Goal: Find contact information: Find contact information

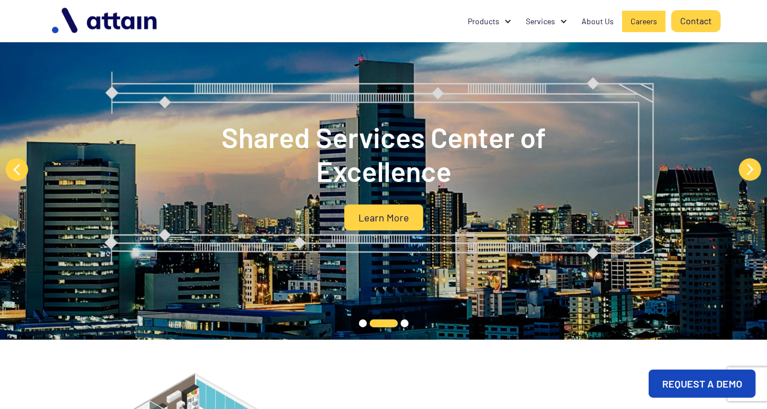
click at [639, 14] on link "Careers" at bounding box center [643, 21] width 43 height 21
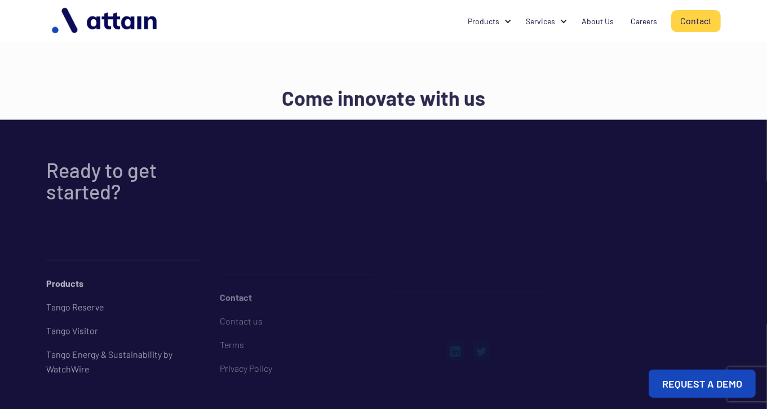
scroll to position [1823, 0]
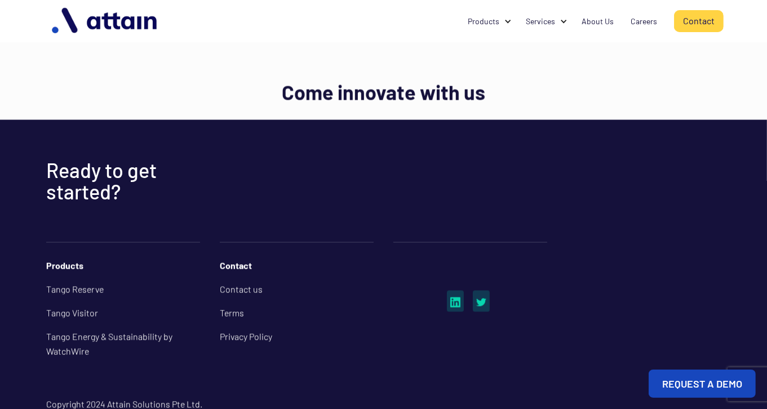
click at [713, 19] on link "Contact" at bounding box center [699, 21] width 50 height 22
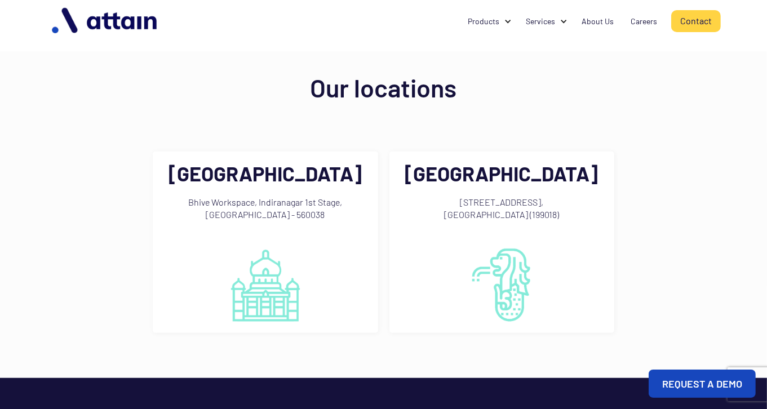
scroll to position [727, 0]
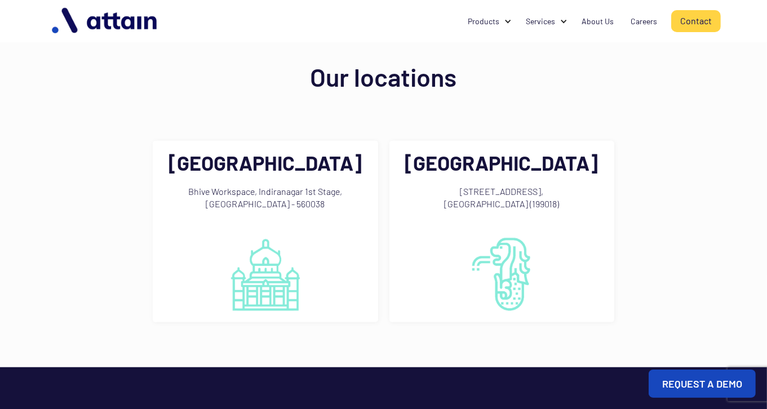
click at [242, 153] on h2 "Bangalore" at bounding box center [264, 162] width 193 height 21
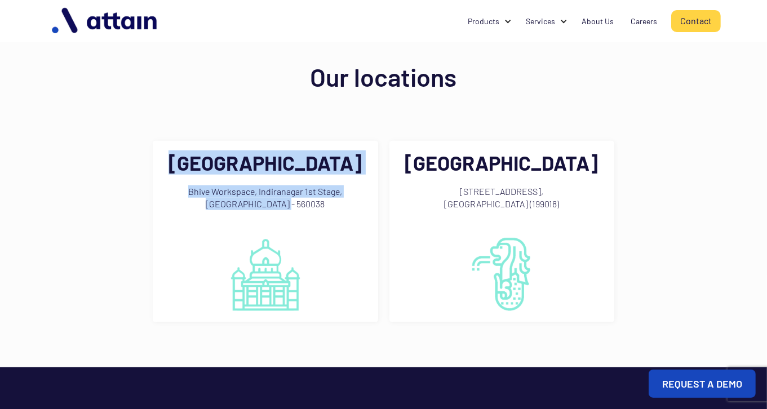
drag, startPoint x: 314, startPoint y: 193, endPoint x: 224, endPoint y: 139, distance: 105.6
click at [224, 152] on div "Bangalore Bhive Workspace, Indiranagar 1st Stage, Bangalore - 560038" at bounding box center [264, 231] width 193 height 159
copy div "Bangalore Bhive Workspace, Indiranagar 1st Stage, Bangalore - 560038"
